Goal: Task Accomplishment & Management: Manage account settings

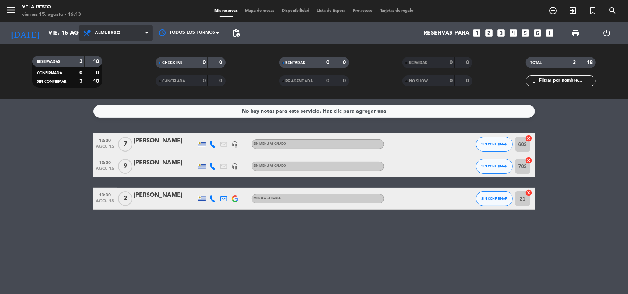
click at [115, 35] on span "Almuerzo" at bounding box center [107, 33] width 25 height 5
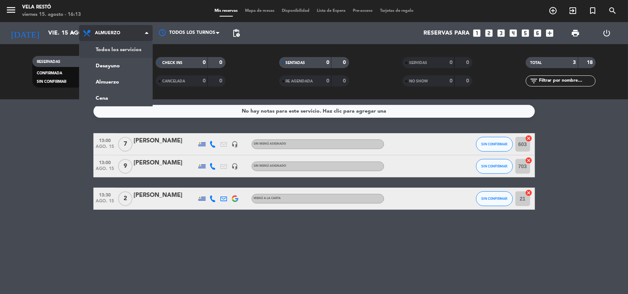
click at [114, 47] on div "menu Vela Restó [DATE] 15. agosto - 16:13 Mis reservas Mapa de mesas Disponibil…" at bounding box center [314, 49] width 628 height 99
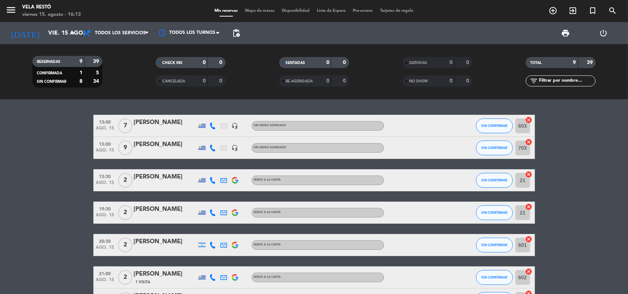
scroll to position [107, 0]
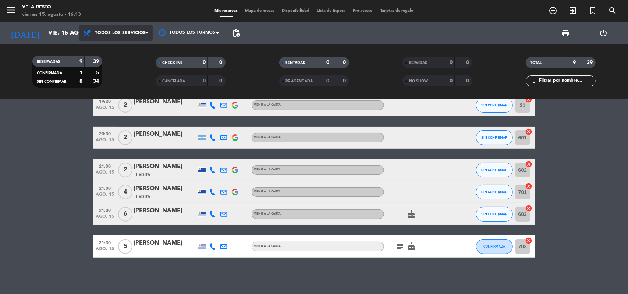
click at [134, 32] on span "Todos los servicios" at bounding box center [120, 33] width 51 height 5
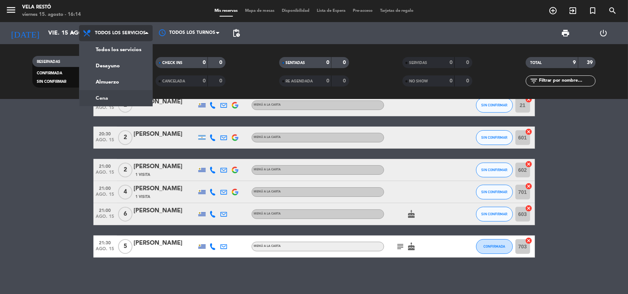
click at [113, 98] on div "menu Vela Restó [DATE] 15. agosto - 16:14 Mis reservas Mapa de mesas Disponibil…" at bounding box center [314, 49] width 628 height 99
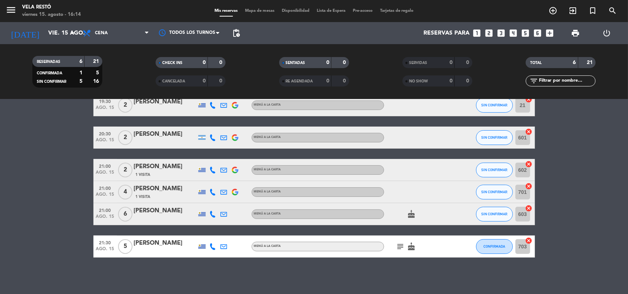
scroll to position [0, 0]
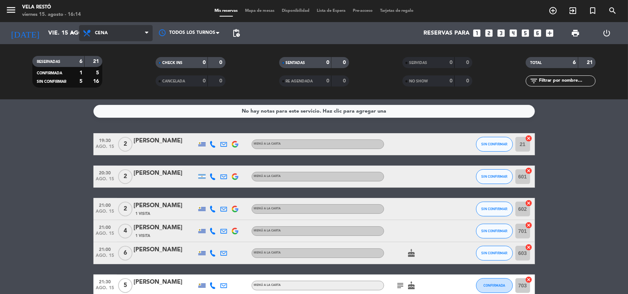
click at [88, 27] on span "Cena" at bounding box center [116, 33] width 74 height 16
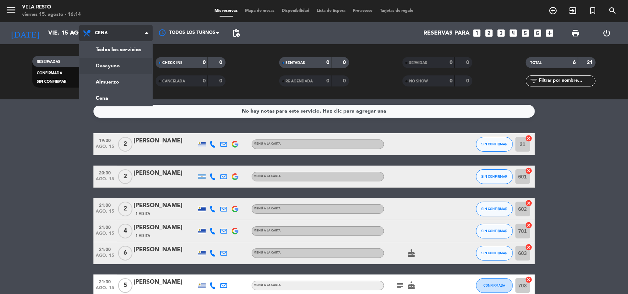
click at [103, 66] on div "menu Vela Restó [DATE] 15. agosto - 16:14 Mis reservas Mapa de mesas Disponibil…" at bounding box center [314, 49] width 628 height 99
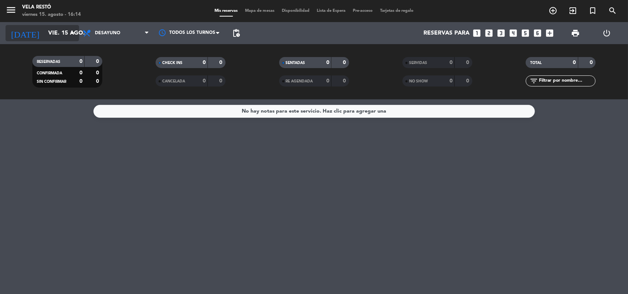
click at [63, 37] on input "vie. 15 ago." at bounding box center [84, 33] width 78 height 14
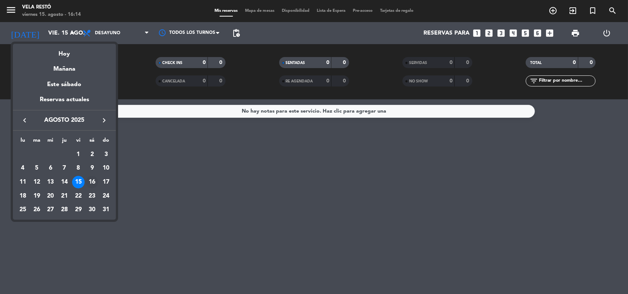
click at [93, 181] on div "16" at bounding box center [92, 182] width 13 height 13
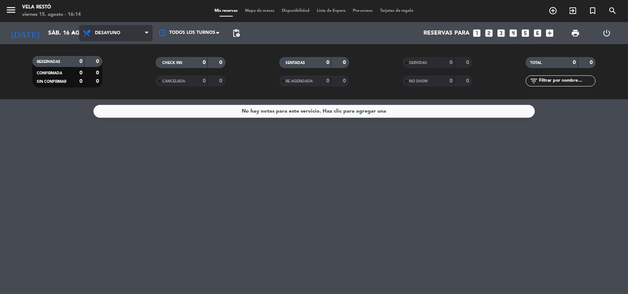
click at [104, 34] on span "Desayuno" at bounding box center [107, 33] width 25 height 5
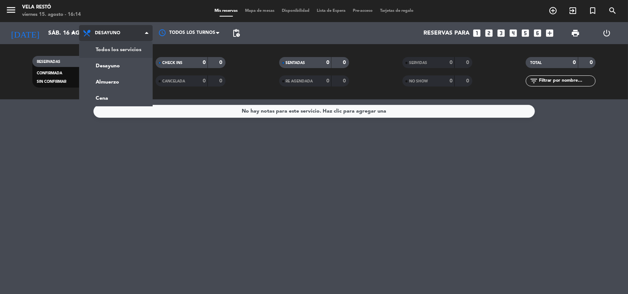
click at [106, 47] on div "menu Vela Restó [DATE] 15. agosto - 16:14 Mis reservas Mapa de mesas Disponibil…" at bounding box center [314, 49] width 628 height 99
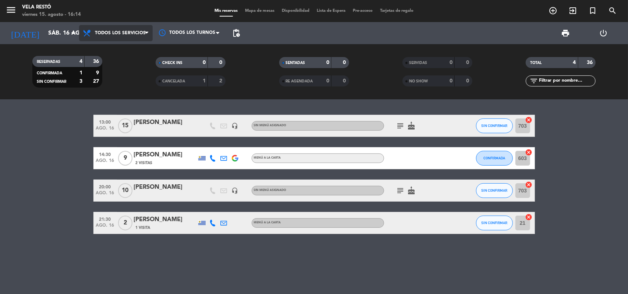
click at [121, 33] on span "Todos los servicios" at bounding box center [120, 33] width 51 height 5
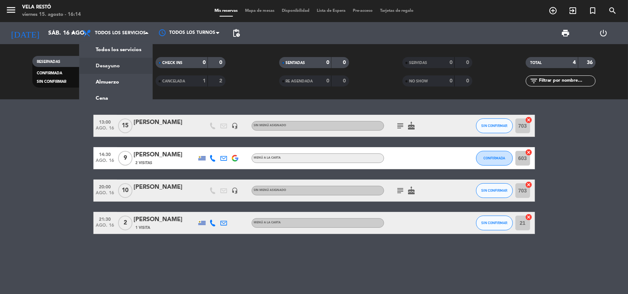
click at [0, 158] on bookings-row "13:00 [DATE] [PERSON_NAME] headset_mic Sin menú asignado subject cake SIN CONFI…" at bounding box center [314, 174] width 628 height 119
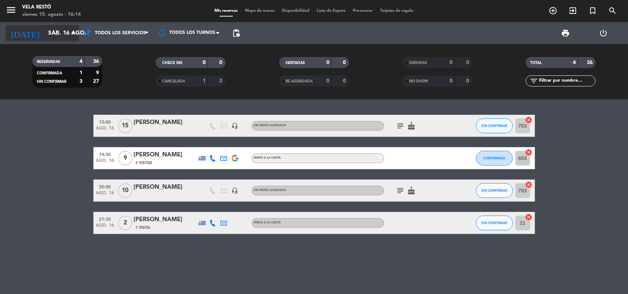
click at [73, 26] on input "sáb. 16 ago." at bounding box center [84, 33] width 78 height 14
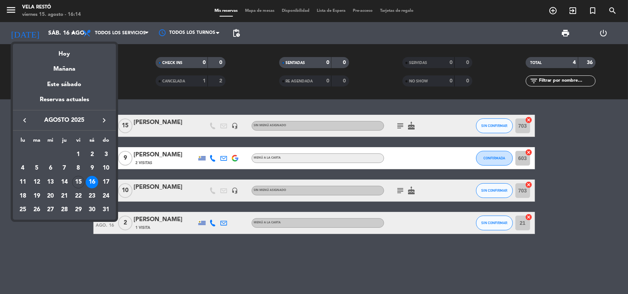
click at [102, 179] on div "17" at bounding box center [106, 182] width 13 height 13
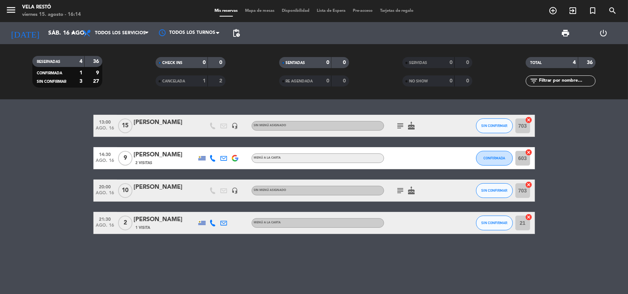
type input "dom. 17 ago."
